Goal: Task Accomplishment & Management: Use online tool/utility

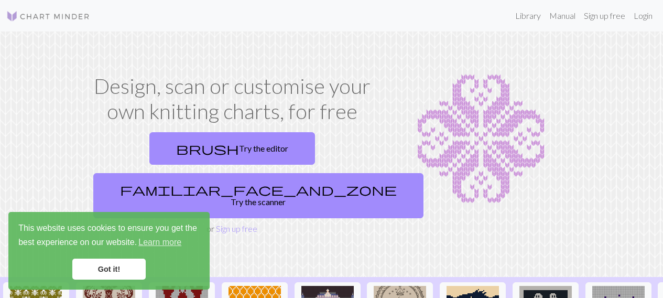
click at [121, 261] on link "Got it!" at bounding box center [108, 269] width 73 height 21
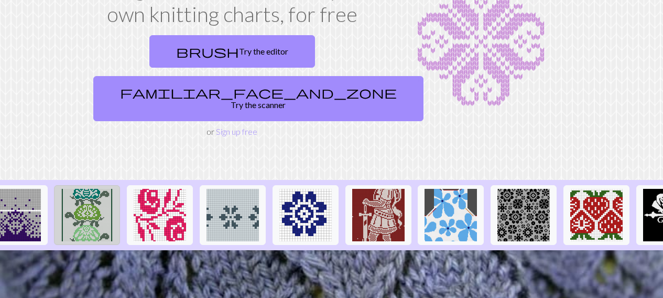
scroll to position [0, 728]
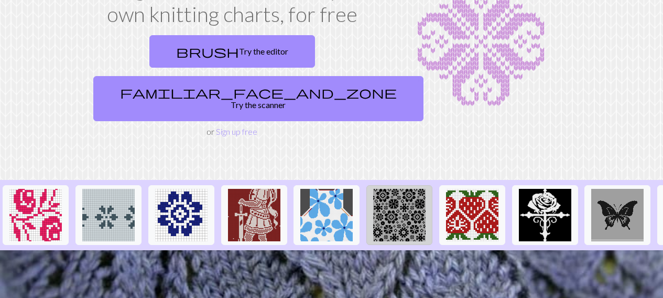
click at [395, 189] on img at bounding box center [399, 215] width 52 height 52
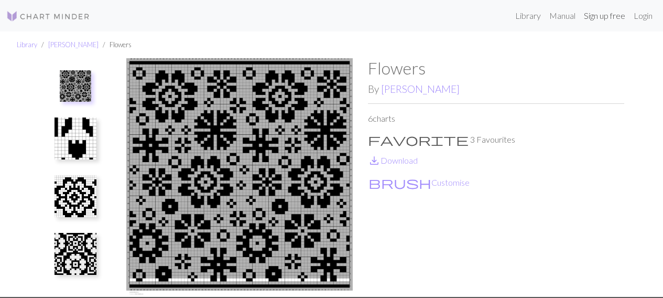
click at [595, 17] on link "Sign up free" at bounding box center [605, 15] width 50 height 21
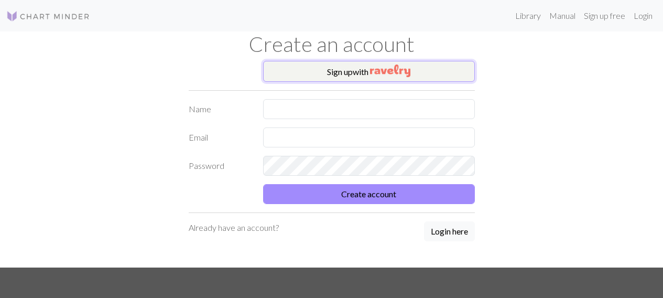
click at [363, 64] on button "Sign up with" at bounding box center [369, 71] width 212 height 21
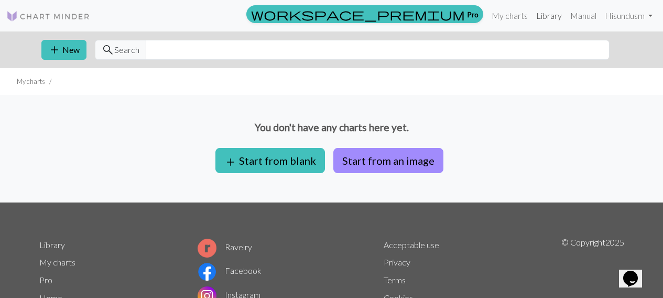
click at [548, 15] on link "Library" at bounding box center [549, 15] width 34 height 21
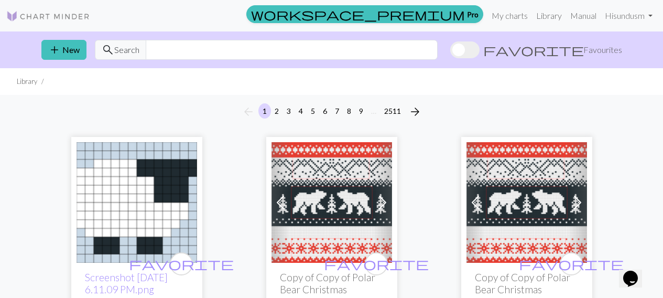
click at [42, 17] on img at bounding box center [48, 16] width 84 height 13
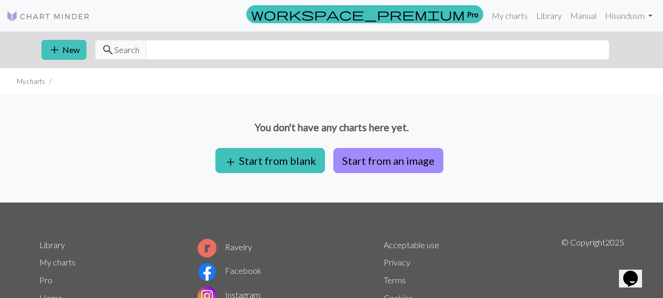
click at [41, 18] on img at bounding box center [48, 16] width 84 height 13
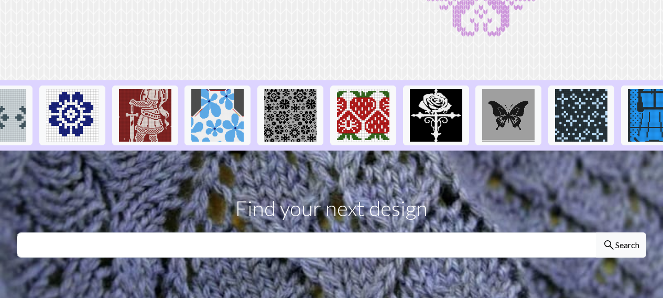
scroll to position [0, 810]
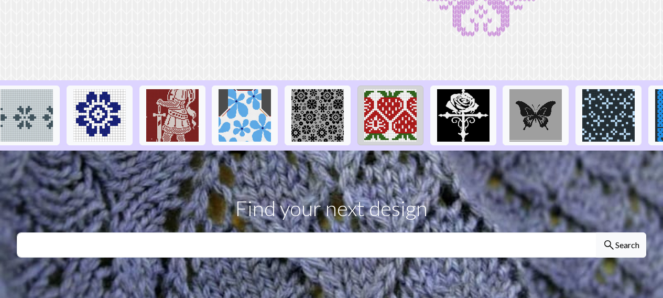
click at [402, 111] on img at bounding box center [390, 115] width 52 height 52
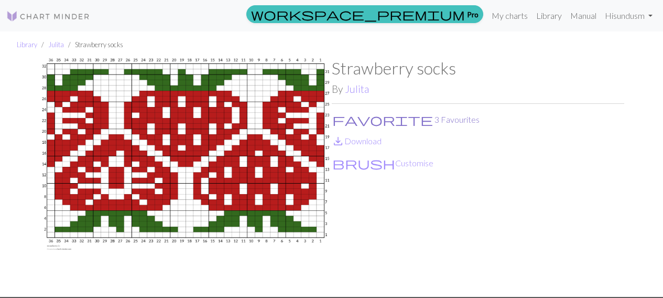
click at [358, 120] on button "favorite 3 Favourites" at bounding box center [406, 120] width 148 height 14
click at [538, 15] on link "Library" at bounding box center [549, 15] width 34 height 21
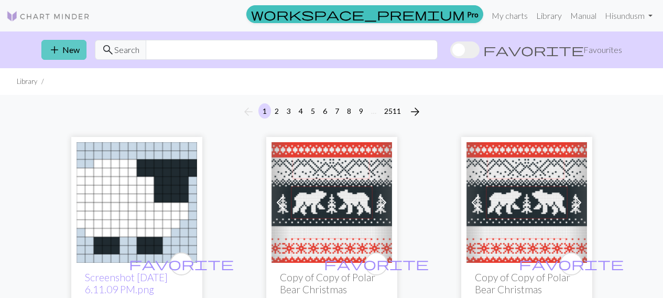
click at [68, 45] on button "add New" at bounding box center [63, 50] width 45 height 20
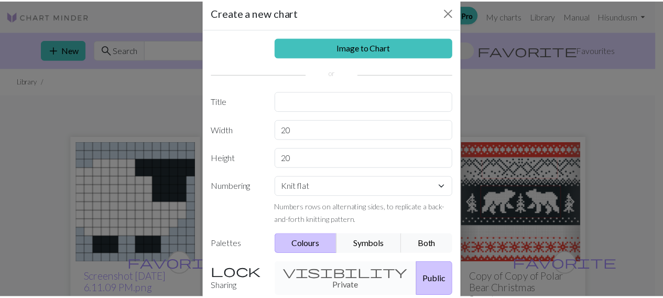
scroll to position [17, 0]
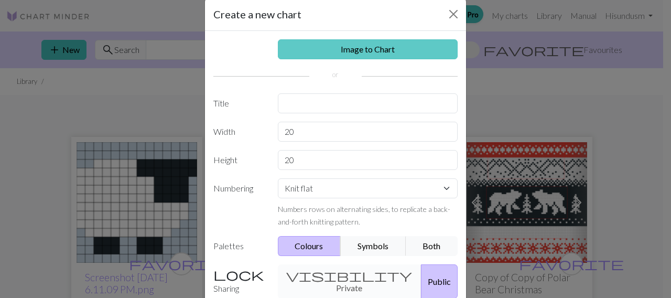
click at [312, 48] on link "Image to Chart" at bounding box center [368, 49] width 180 height 20
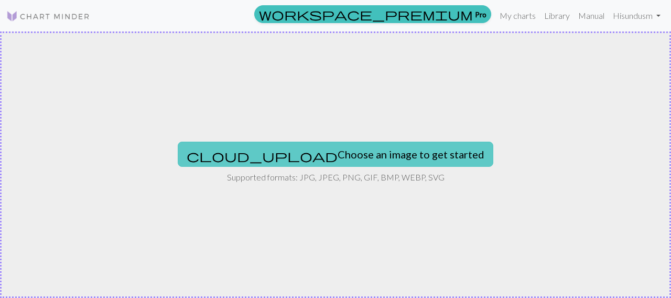
click at [299, 151] on button "cloud_upload Choose an image to get started" at bounding box center [336, 154] width 316 height 25
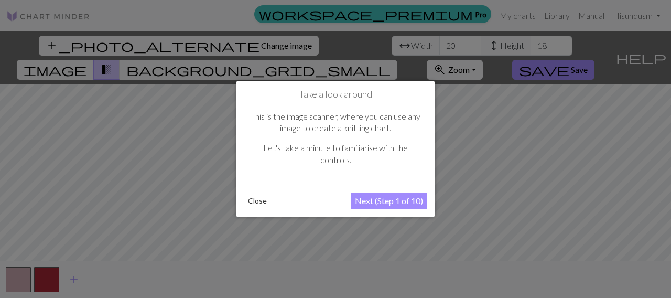
click at [383, 199] on button "Next (Step 1 of 10)" at bounding box center [389, 200] width 77 height 17
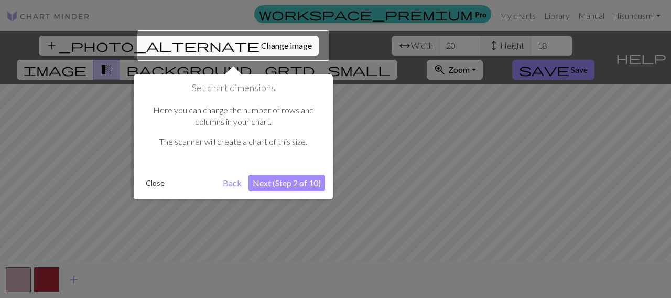
click at [309, 182] on button "Next (Step 2 of 10)" at bounding box center [287, 183] width 77 height 17
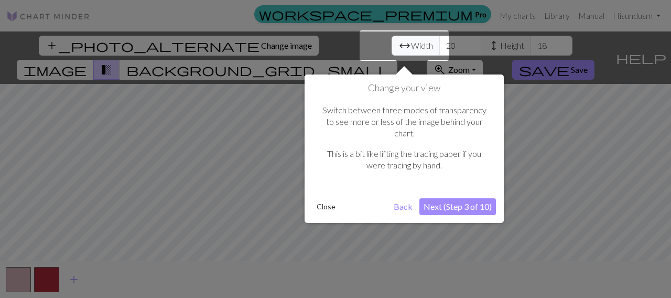
click at [442, 198] on button "Next (Step 3 of 10)" at bounding box center [458, 206] width 77 height 17
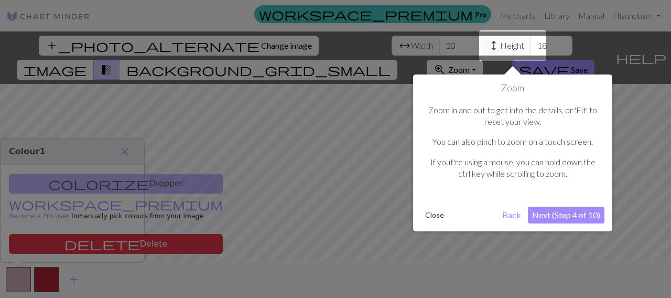
click at [573, 208] on button "Next (Step 4 of 10)" at bounding box center [566, 215] width 77 height 17
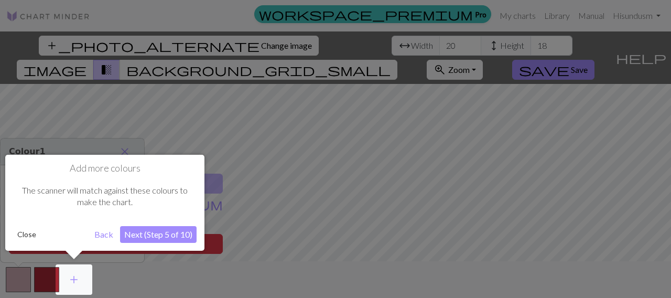
click at [132, 237] on button "Next (Step 5 of 10)" at bounding box center [158, 234] width 77 height 17
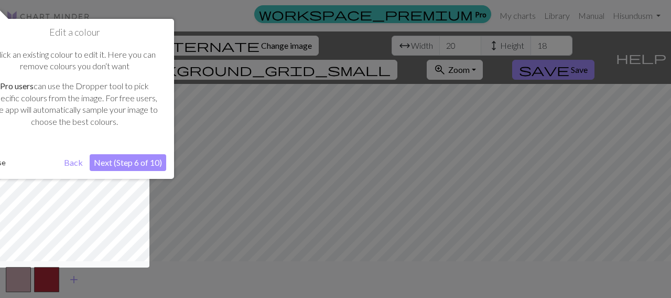
click at [127, 164] on button "Next (Step 6 of 10)" at bounding box center [128, 162] width 77 height 17
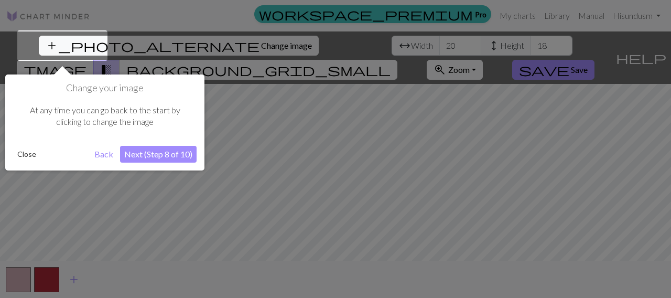
click at [141, 154] on button "Next (Step 8 of 10)" at bounding box center [158, 154] width 77 height 17
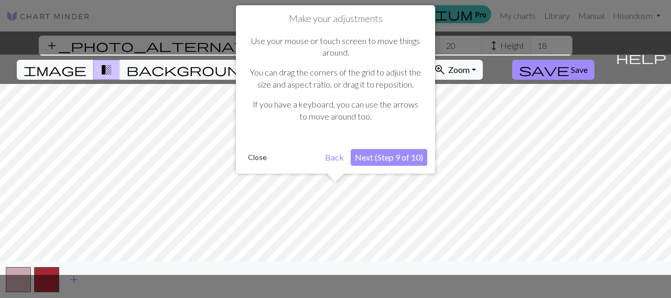
click at [389, 161] on button "Next (Step 9 of 10)" at bounding box center [389, 157] width 77 height 17
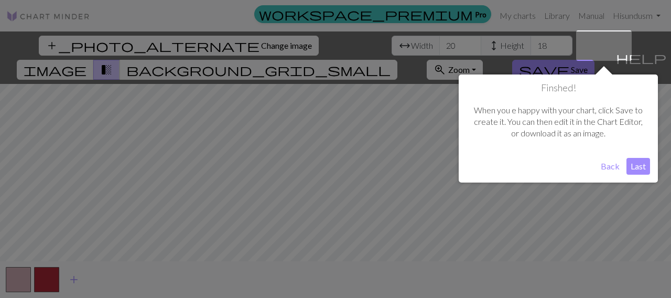
click at [631, 164] on button "Last" at bounding box center [639, 166] width 24 height 17
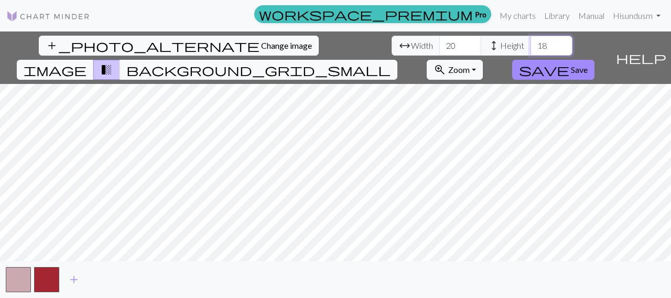
click at [531, 48] on input "18" at bounding box center [552, 46] width 42 height 20
type input "12"
click at [120, 60] on button "transition_fade" at bounding box center [106, 70] width 27 height 20
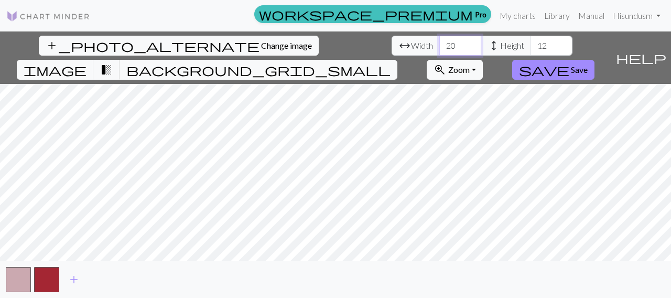
click at [439, 45] on input "20" at bounding box center [460, 46] width 42 height 20
type input "35"
click at [339, 263] on div "add_photo_alternate Change image arrow_range Width 35 height Height 12 image tr…" at bounding box center [335, 164] width 671 height 266
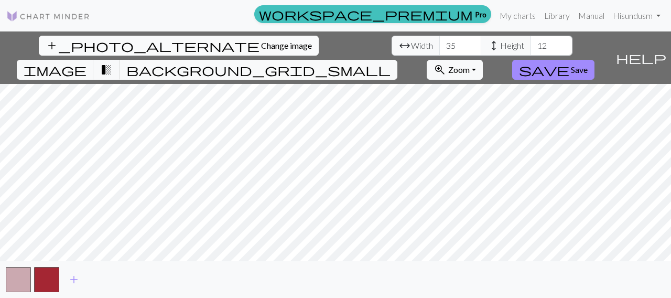
click at [261, 48] on span "Change image" at bounding box center [286, 45] width 51 height 10
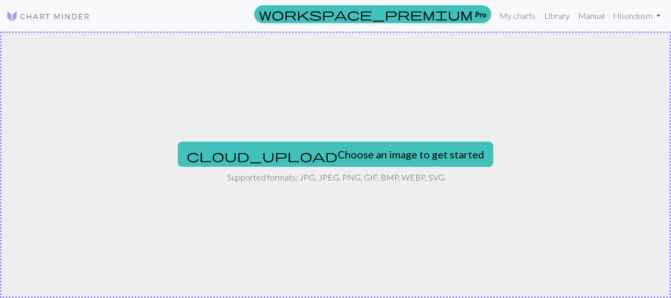
click at [349, 141] on div "cloud_upload Choose an image to get started Supported formats: JPG, JPEG, PNG, …" at bounding box center [335, 164] width 671 height 266
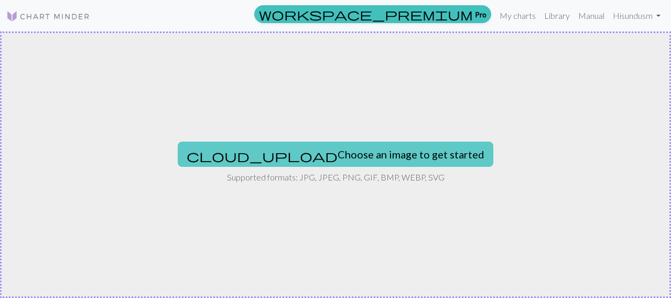
type input "C:\fakepath\Screenshot [DATE] 10.42.11 pm.png"
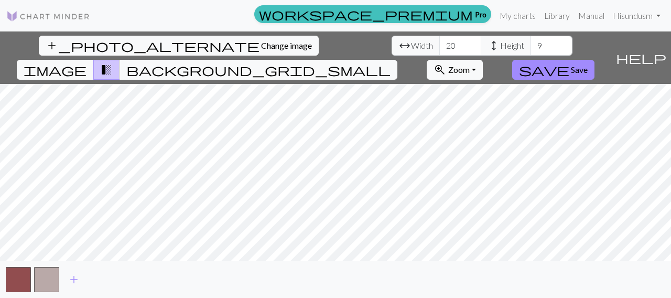
click at [113, 62] on span "transition_fade" at bounding box center [106, 69] width 13 height 15
click at [399, 56] on div "add_photo_alternate Change image arrow_range Width 20 height Height 9 image tra…" at bounding box center [305, 57] width 611 height 52
click at [113, 62] on span "transition_fade" at bounding box center [106, 69] width 13 height 15
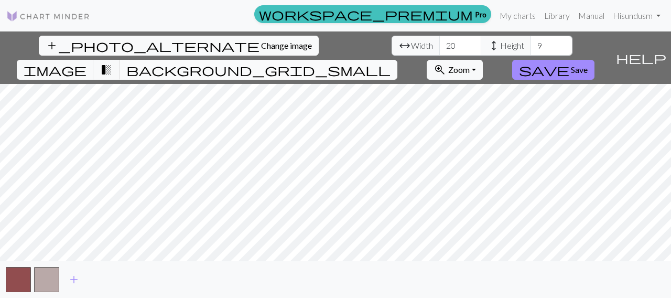
click at [391, 62] on span "background_grid_small" at bounding box center [258, 69] width 264 height 15
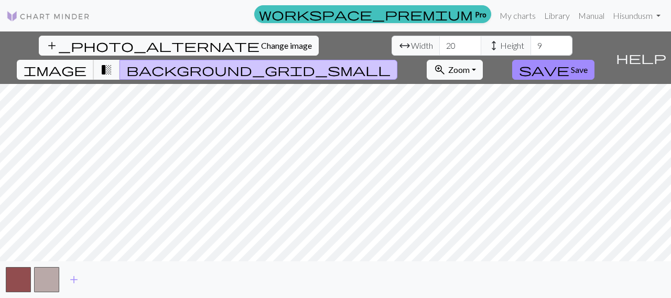
click at [87, 62] on span "image" at bounding box center [55, 69] width 63 height 15
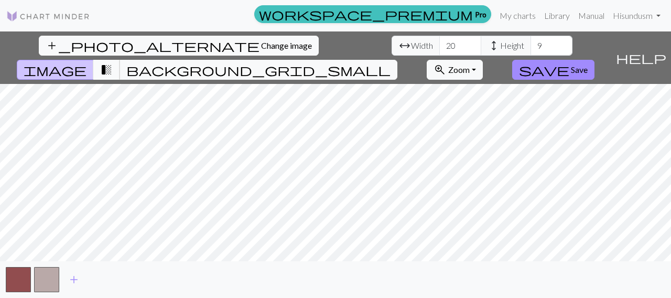
click at [113, 62] on span "transition_fade" at bounding box center [106, 69] width 13 height 15
click at [391, 62] on span "background_grid_small" at bounding box center [258, 69] width 264 height 15
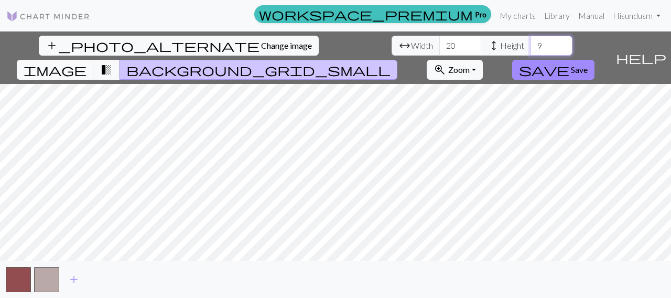
click at [531, 44] on input "9" at bounding box center [552, 46] width 42 height 20
click at [531, 46] on input "9" at bounding box center [552, 46] width 42 height 20
type input "12"
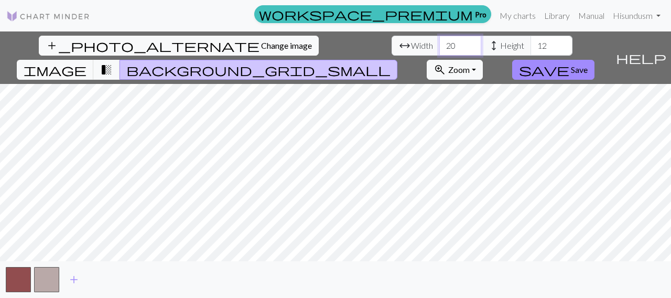
click at [439, 47] on input "20" at bounding box center [460, 46] width 42 height 20
click at [439, 47] on input "35" at bounding box center [460, 46] width 42 height 20
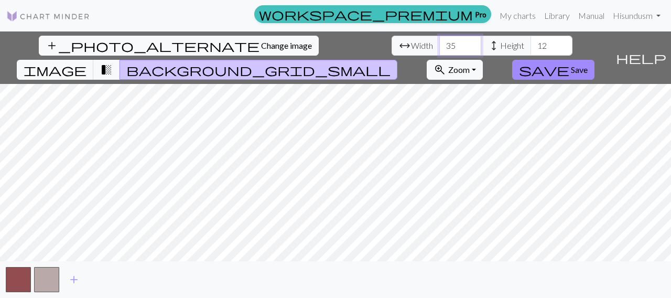
click at [439, 46] on input "35" at bounding box center [460, 46] width 42 height 20
type input "3"
type input "4"
type input "5"
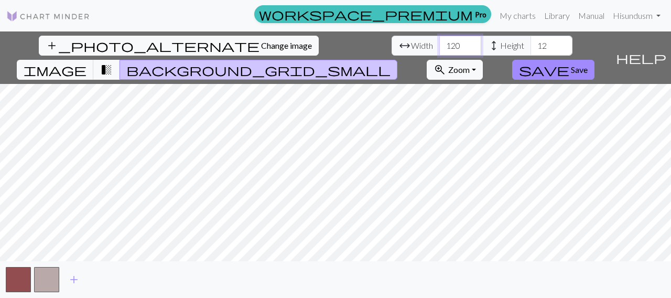
click at [439, 50] on input "120" at bounding box center [460, 46] width 42 height 20
type input "39"
click at [549, 11] on link "Library" at bounding box center [557, 15] width 34 height 21
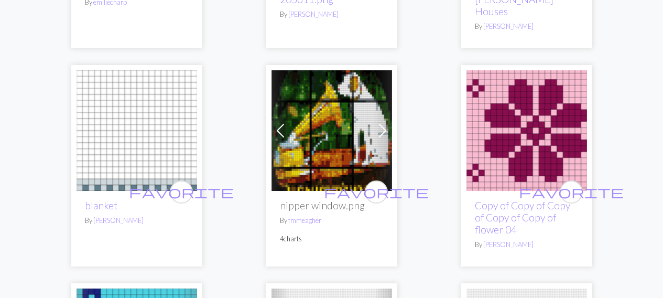
scroll to position [1789, 0]
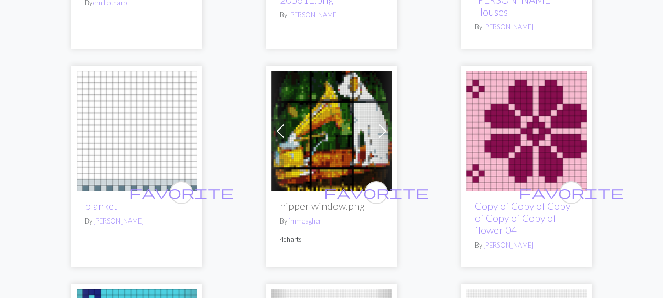
click at [498, 144] on img at bounding box center [527, 131] width 121 height 121
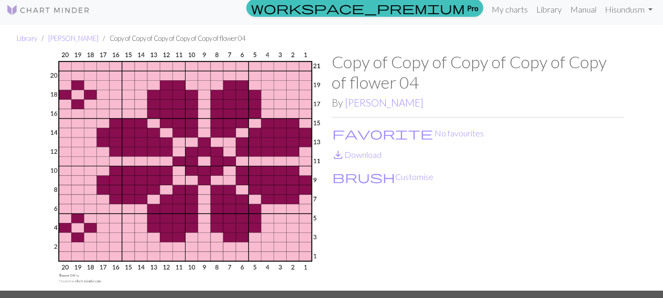
scroll to position [7, 0]
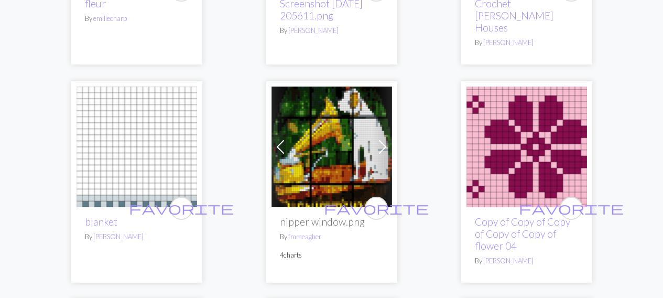
scroll to position [1780, 0]
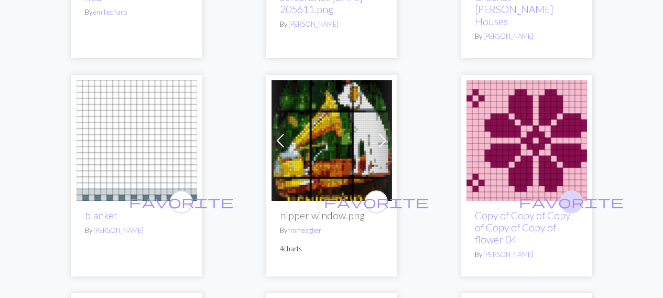
click at [578, 190] on button "favorite" at bounding box center [571, 201] width 23 height 23
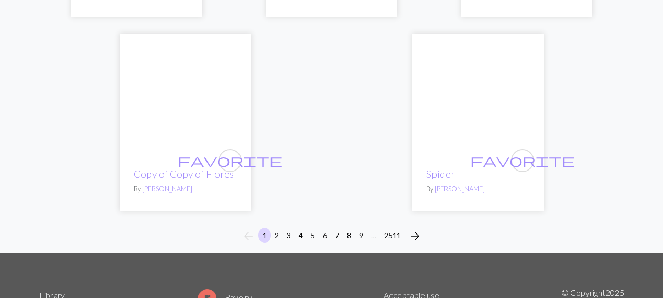
scroll to position [3514, 0]
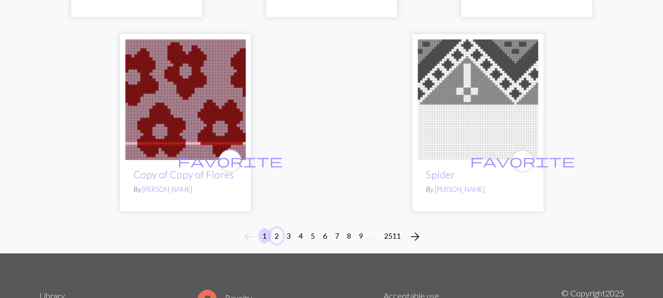
drag, startPoint x: 281, startPoint y: 206, endPoint x: 278, endPoint y: 238, distance: 32.1
click at [277, 228] on button "2" at bounding box center [277, 235] width 13 height 15
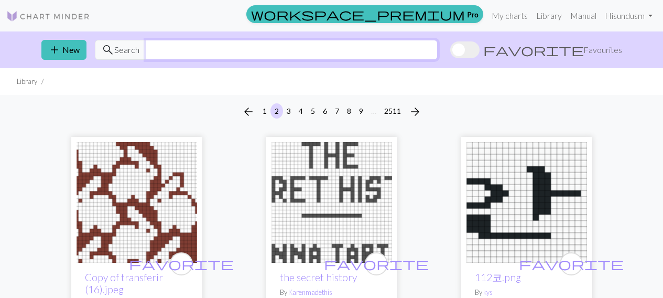
click at [183, 53] on input "text" at bounding box center [292, 50] width 292 height 20
type input "long repeating"
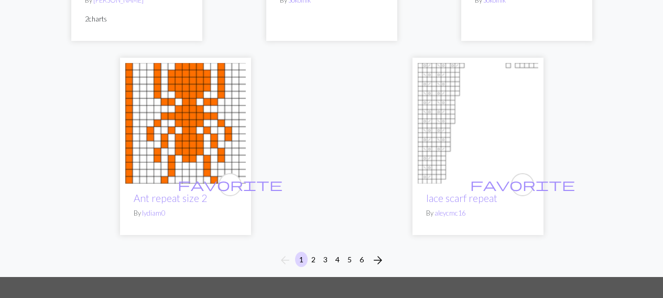
scroll to position [3631, 0]
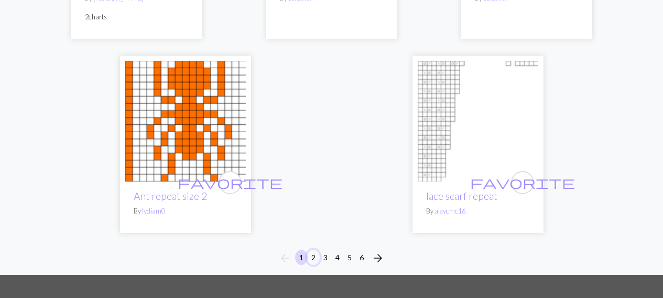
click at [314, 250] on button "2" at bounding box center [313, 257] width 13 height 15
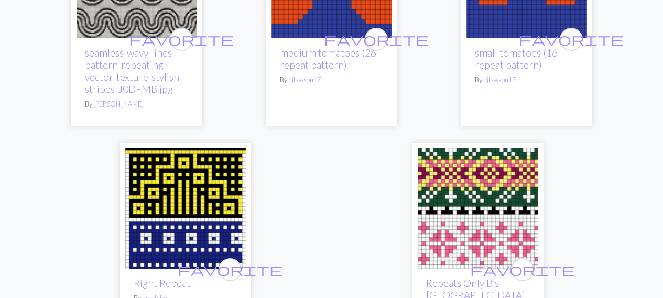
scroll to position [3568, 0]
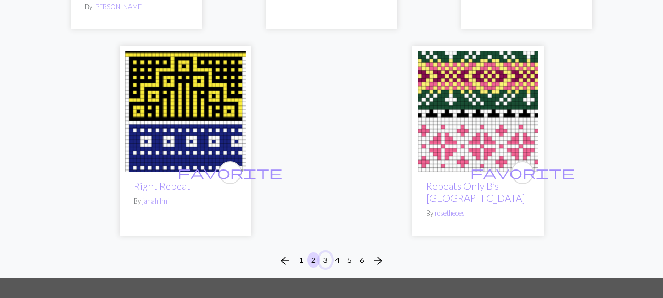
click at [326, 252] on button "3" at bounding box center [325, 259] width 13 height 15
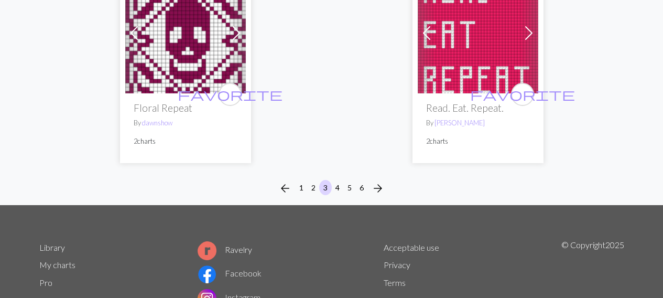
scroll to position [3680, 0]
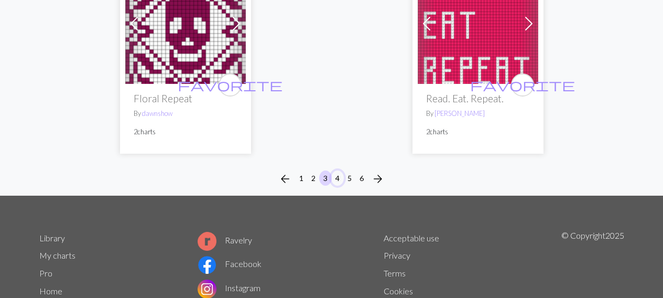
click at [336, 175] on button "4" at bounding box center [337, 177] width 13 height 15
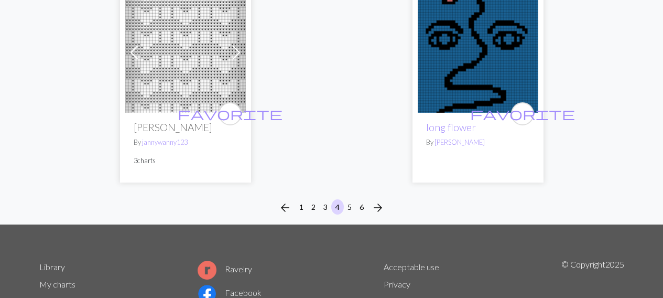
scroll to position [3533, 0]
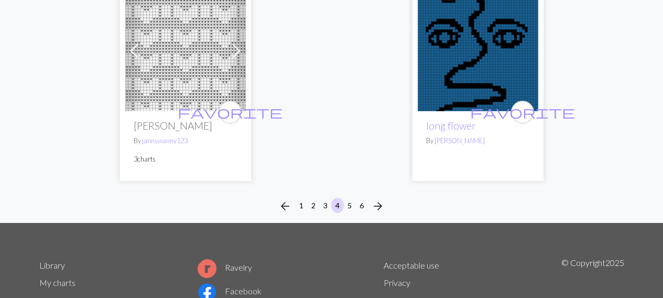
click at [237, 55] on span at bounding box center [236, 50] width 17 height 17
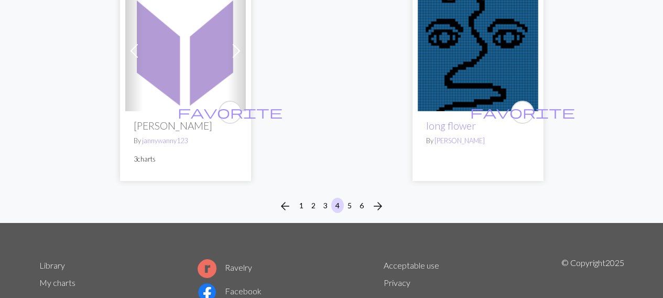
click at [237, 55] on span at bounding box center [236, 50] width 17 height 17
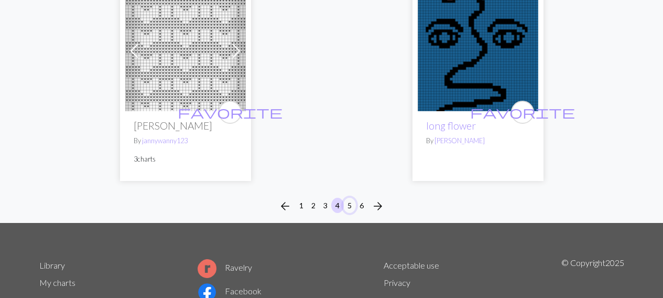
click at [351, 209] on button "5" at bounding box center [350, 205] width 13 height 15
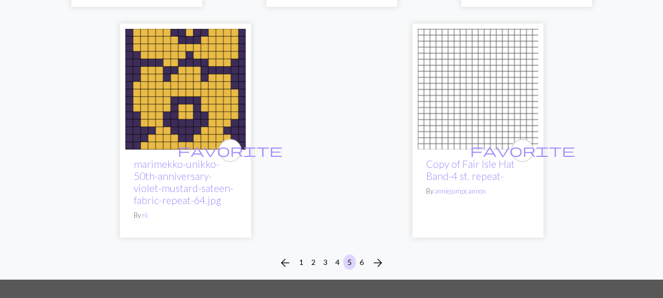
scroll to position [3569, 0]
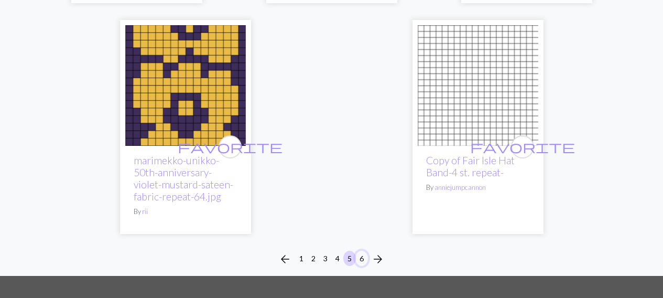
click at [364, 251] on button "6" at bounding box center [362, 258] width 13 height 15
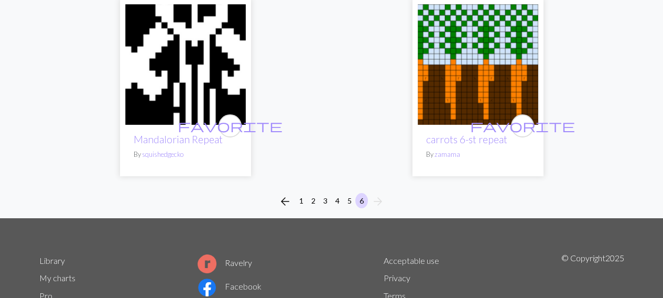
scroll to position [557, 0]
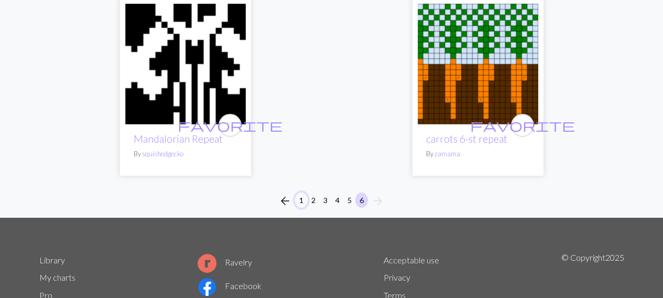
click at [303, 200] on button "1" at bounding box center [301, 199] width 13 height 15
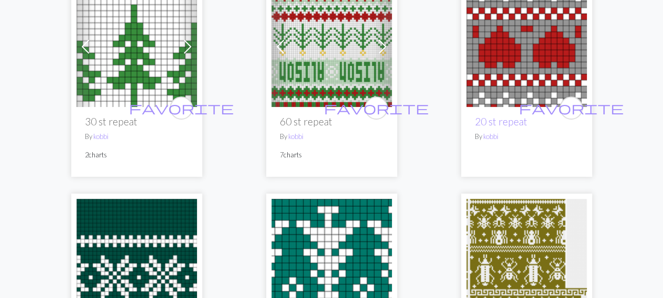
scroll to position [399, 0]
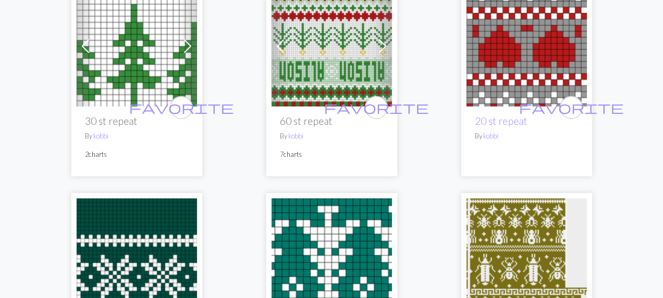
click at [532, 62] on img at bounding box center [527, 46] width 121 height 121
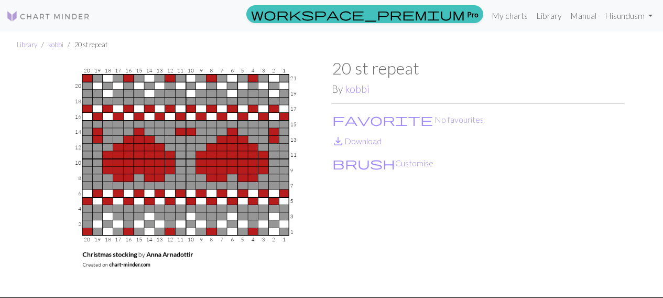
click at [358, 148] on div "20 st repeat By kobbi favorite No favourites save_alt Download brush Customise" at bounding box center [478, 177] width 293 height 238
click at [345, 119] on button "favorite No favourites" at bounding box center [408, 120] width 153 height 14
click at [350, 144] on link "save_alt Download" at bounding box center [357, 141] width 50 height 10
